Goal: Information Seeking & Learning: Find contact information

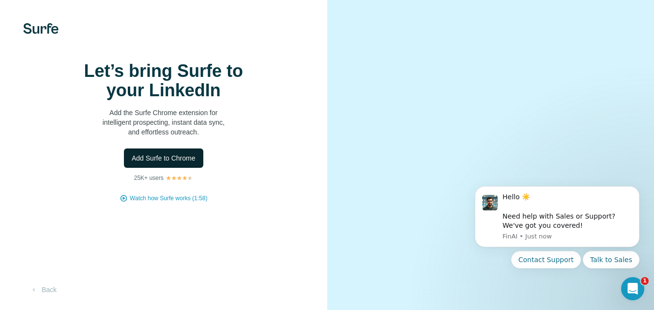
scroll to position [42, 0]
click at [188, 154] on span "Add Surfe to Chrome" at bounding box center [164, 159] width 64 height 10
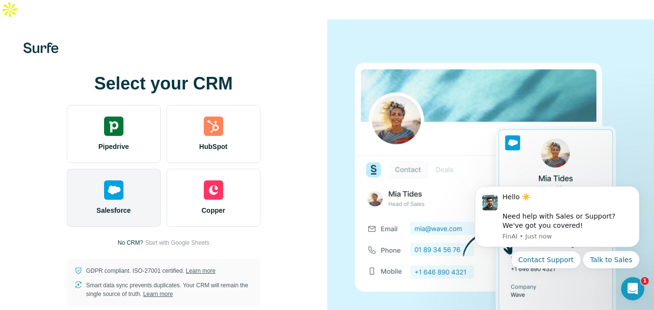
click at [128, 177] on div "Salesforce" at bounding box center [114, 198] width 94 height 58
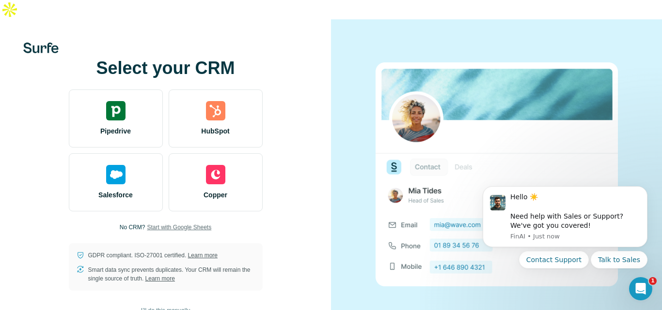
click at [165, 223] on span "Start with Google Sheets" at bounding box center [179, 227] width 64 height 9
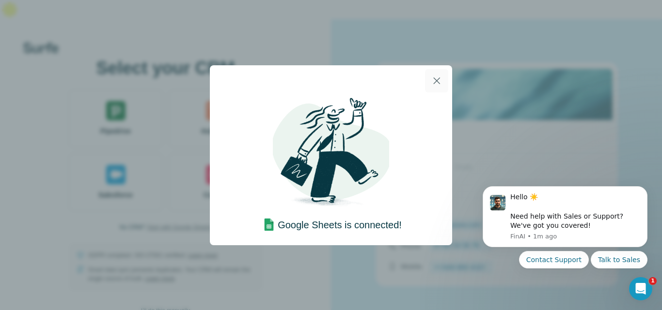
click at [440, 81] on icon "button" at bounding box center [437, 81] width 12 height 12
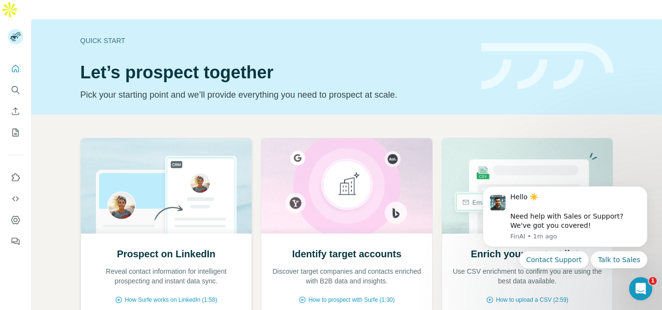
scroll to position [97, 0]
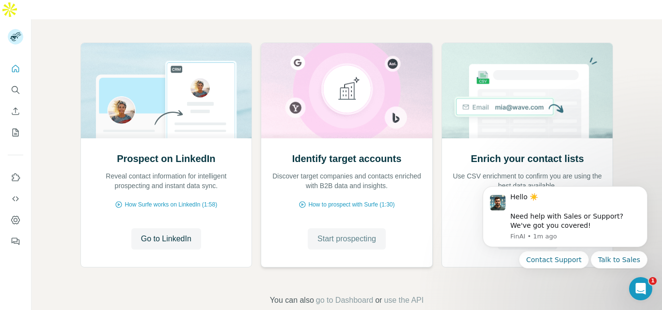
click at [346, 233] on span "Start prospecting" at bounding box center [346, 239] width 59 height 12
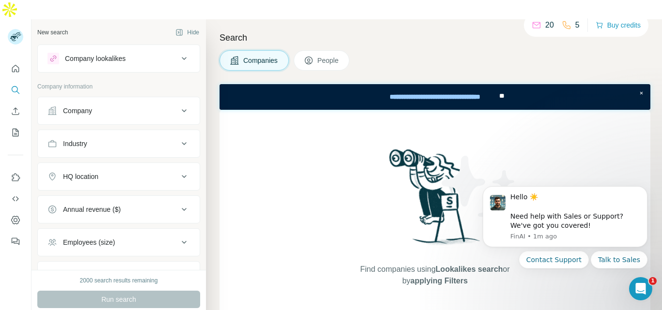
click at [145, 139] on div "Industry" at bounding box center [112, 144] width 131 height 10
click at [120, 163] on input at bounding box center [114, 168] width 120 height 11
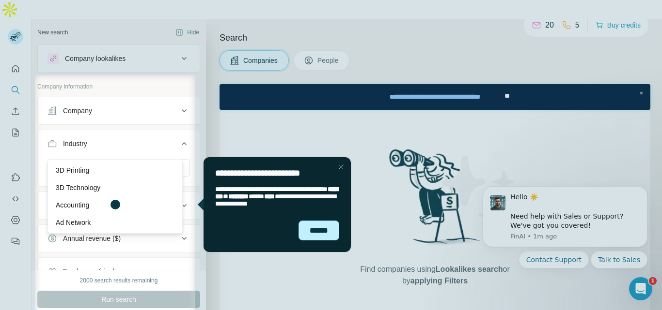
click at [320, 230] on div "******" at bounding box center [318, 231] width 41 height 20
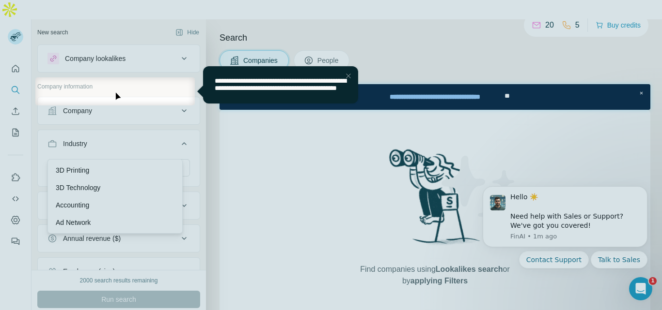
drag, startPoint x: 347, startPoint y: 78, endPoint x: 536, endPoint y: 161, distance: 206.3
click at [347, 78] on div "Close Step" at bounding box center [348, 76] width 12 height 12
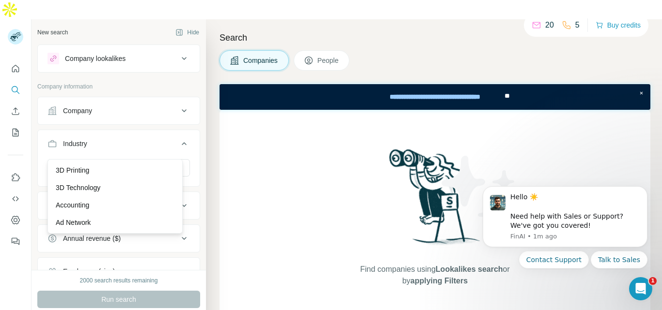
click at [575, 25] on p "5" at bounding box center [577, 25] width 4 height 12
click at [564, 23] on icon at bounding box center [566, 25] width 10 height 10
click at [534, 27] on icon at bounding box center [536, 25] width 10 height 10
click at [632, 30] on button "Buy credits" at bounding box center [617, 25] width 45 height 14
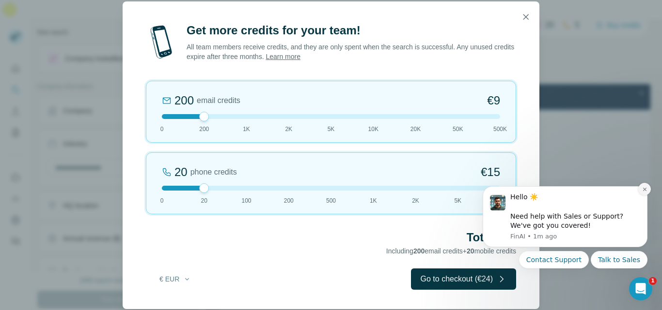
click at [647, 188] on icon "Dismiss notification" at bounding box center [644, 189] width 5 height 5
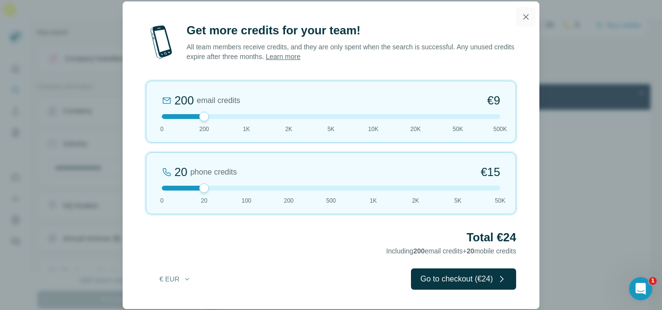
click at [529, 14] on icon "button" at bounding box center [526, 17] width 10 height 10
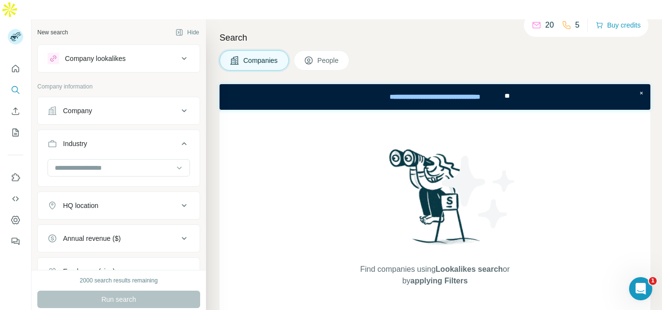
click at [147, 106] on div "Company" at bounding box center [112, 111] width 131 height 10
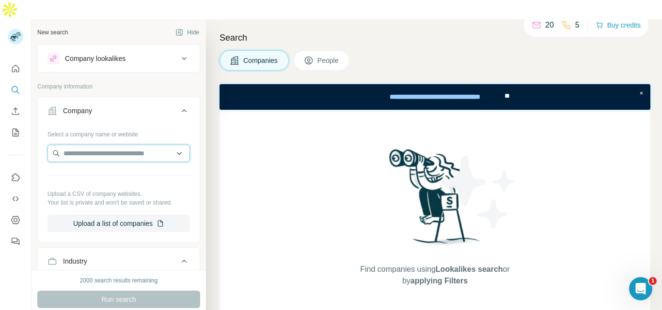
click at [133, 145] on input "text" at bounding box center [118, 153] width 142 height 17
paste input "**********"
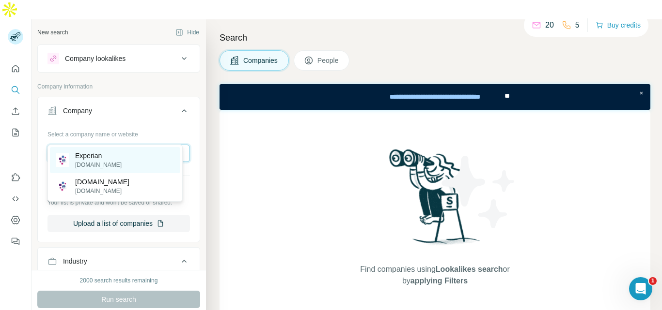
type input "**********"
click at [101, 158] on p "Experian" at bounding box center [98, 156] width 47 height 10
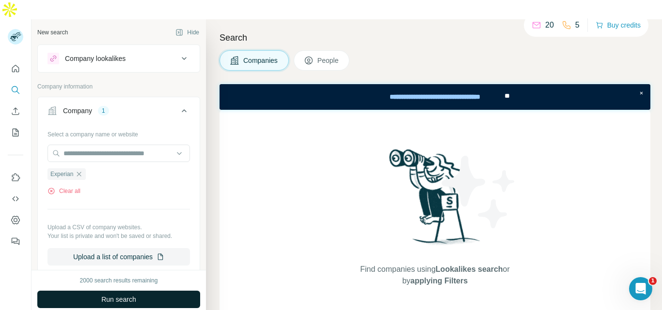
click at [142, 291] on button "Run search" at bounding box center [118, 299] width 163 height 17
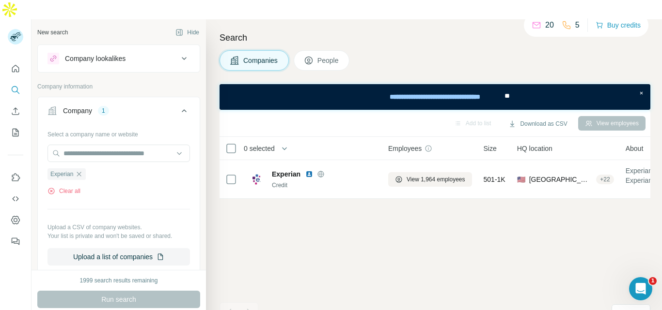
click at [602, 116] on div "View employees" at bounding box center [611, 123] width 67 height 15
click at [594, 116] on div "View employees" at bounding box center [611, 123] width 67 height 15
click at [343, 50] on button "People" at bounding box center [322, 60] width 56 height 20
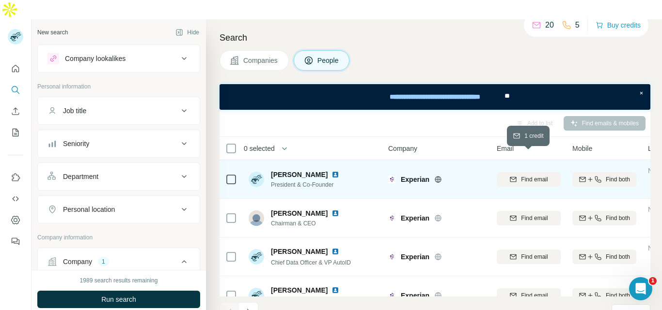
click at [541, 175] on span "Find email" at bounding box center [534, 179] width 27 height 9
copy tr "[PERSON_NAME][EMAIL_ADDRESS][PERSON_NAME][DOMAIN_NAME]"
drag, startPoint x: 507, startPoint y: 160, endPoint x: 570, endPoint y: 158, distance: 63.0
click at [0, 0] on tr "[PERSON_NAME] President & Co-Founder Experian [PERSON_NAME][EMAIL_ADDRESS][PERS…" at bounding box center [0, 0] width 0 height 0
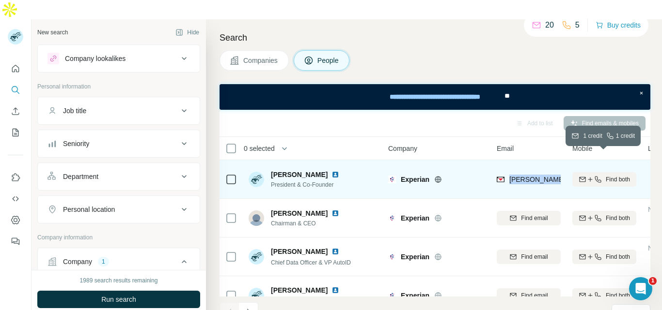
click at [600, 176] on icon "button" at bounding box center [598, 180] width 8 height 8
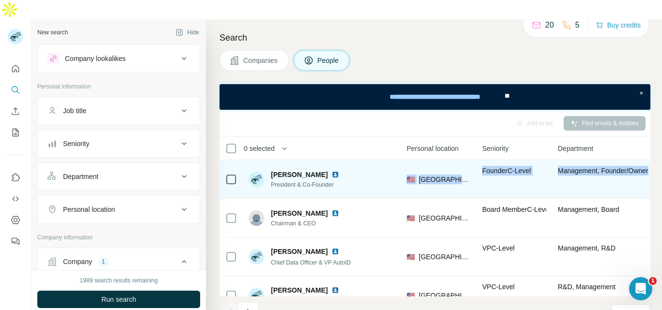
scroll to position [0, 365]
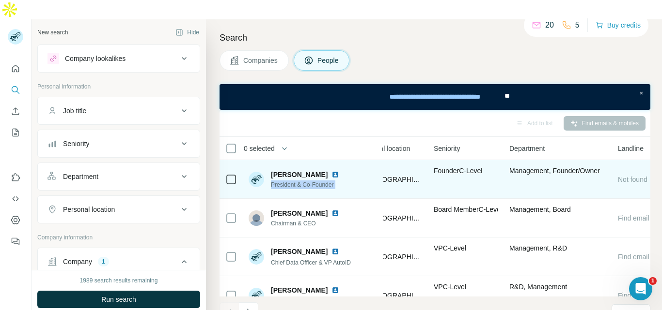
drag, startPoint x: 590, startPoint y: 160, endPoint x: 392, endPoint y: 169, distance: 198.3
click at [0, 0] on tr "[PERSON_NAME] President & Co-Founder Experian [PERSON_NAME][EMAIL_ADDRESS][PERS…" at bounding box center [0, 0] width 0 height 0
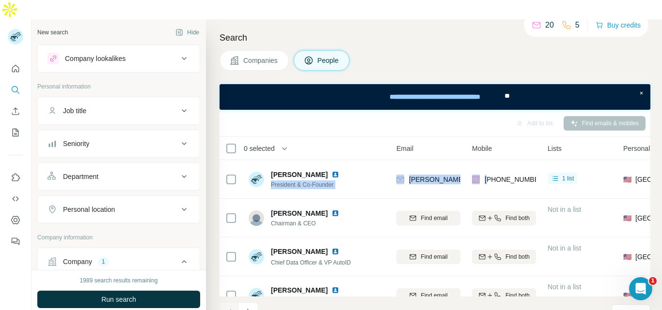
scroll to position [0, 98]
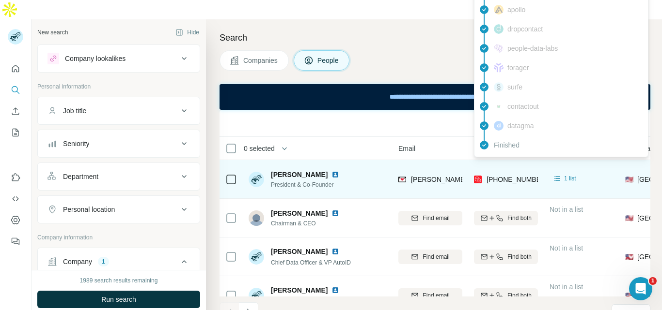
click at [512, 176] on span "[PHONE_NUMBER]" at bounding box center [516, 180] width 61 height 8
copy span "5126330006"
drag, startPoint x: 493, startPoint y: 158, endPoint x: 534, endPoint y: 162, distance: 40.8
click at [534, 176] on span "[PHONE_NUMBER]" at bounding box center [516, 180] width 61 height 8
